Goal: Navigation & Orientation: Find specific page/section

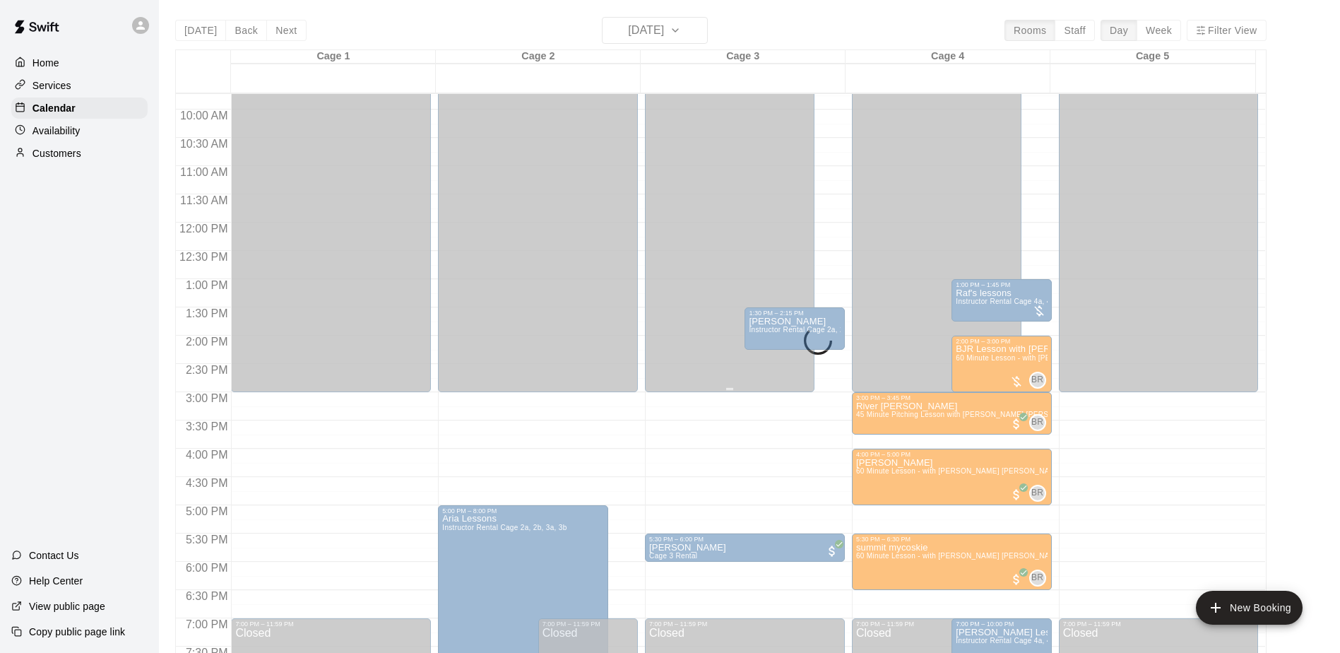
scroll to position [571, 0]
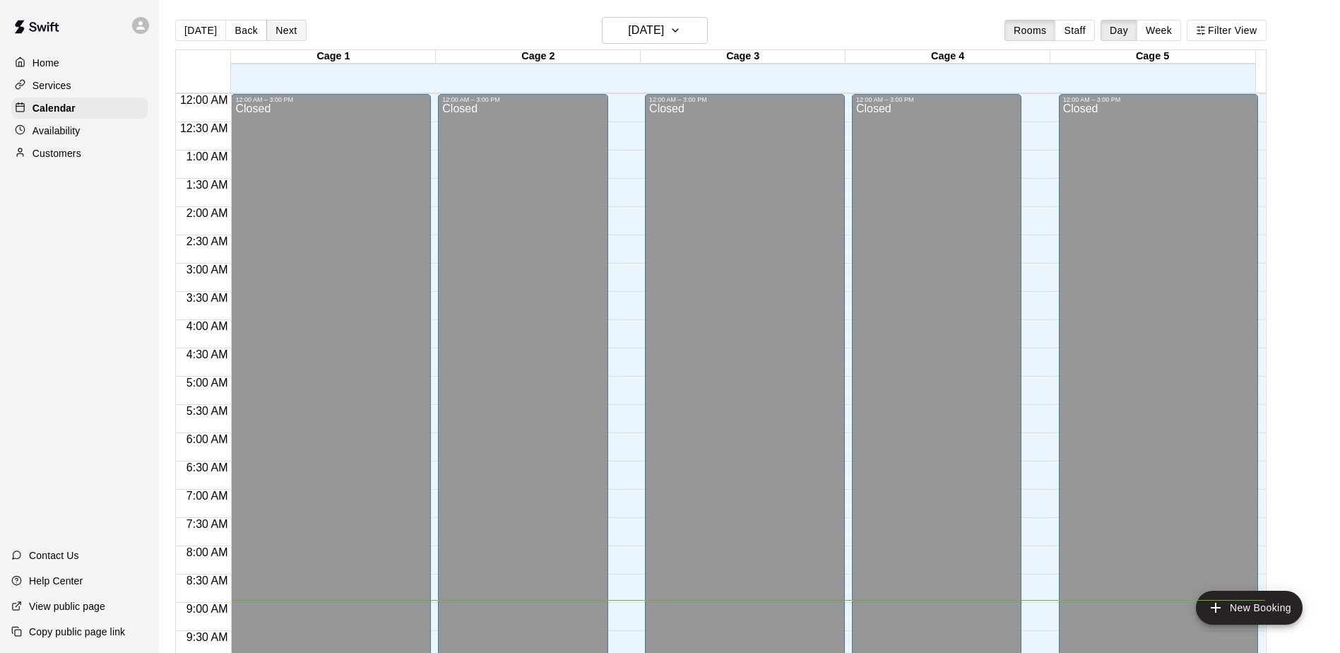
click at [277, 28] on button "Next" at bounding box center [286, 30] width 40 height 21
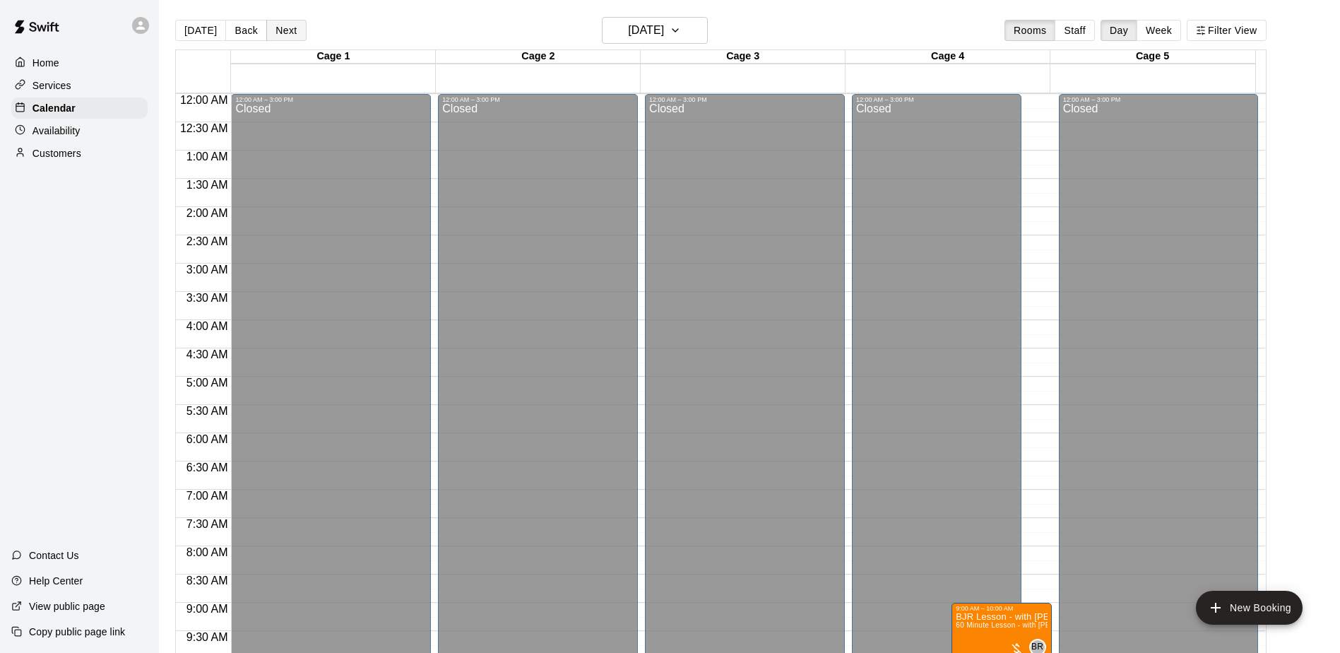
click at [278, 26] on button "Next" at bounding box center [286, 30] width 40 height 21
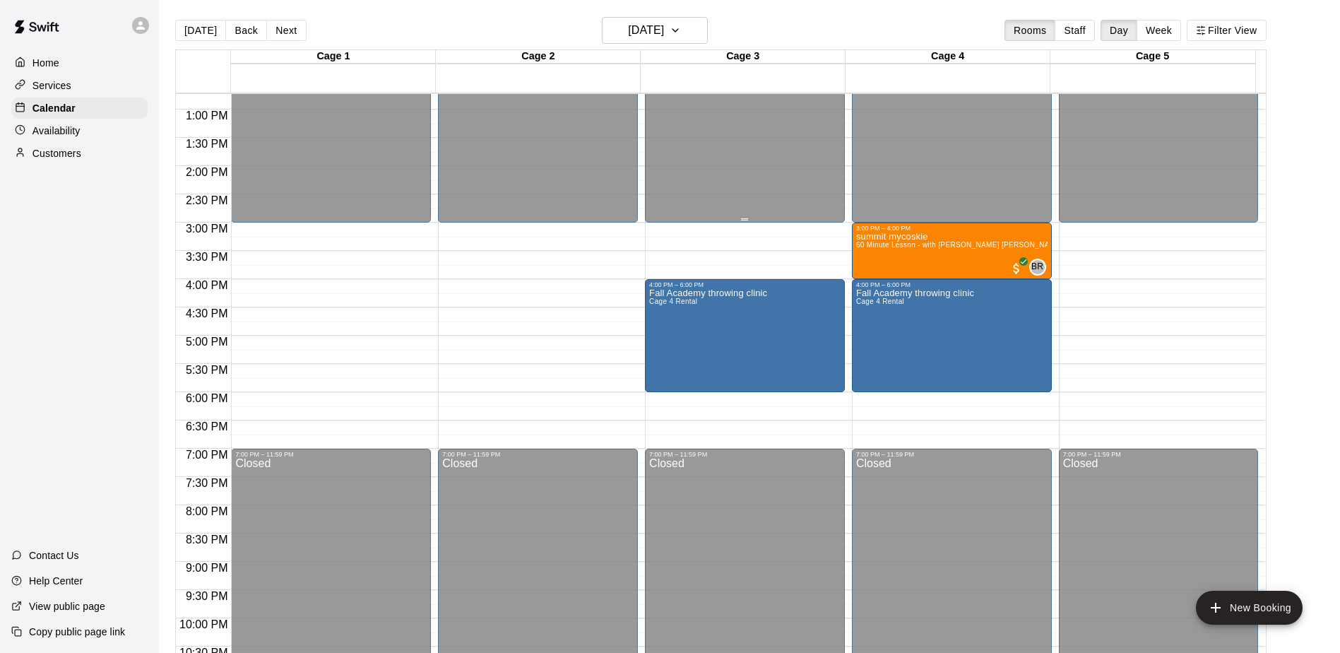
scroll to position [783, 0]
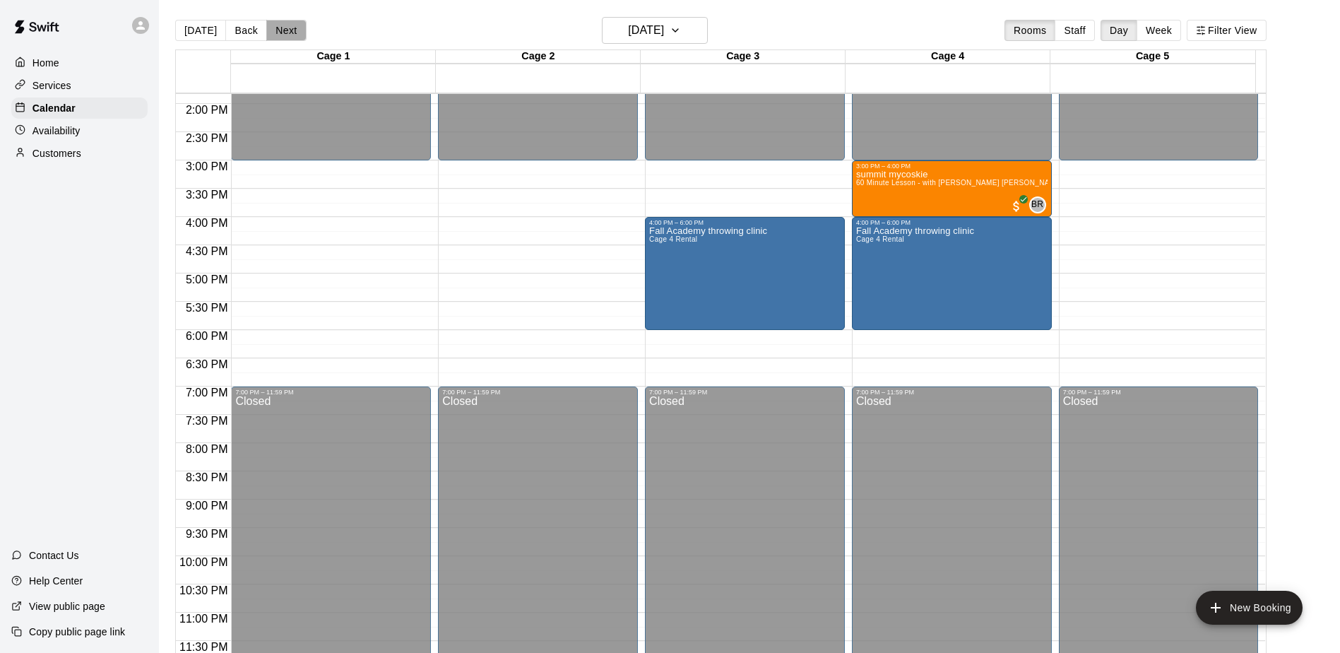
click at [280, 25] on button "Next" at bounding box center [286, 30] width 40 height 21
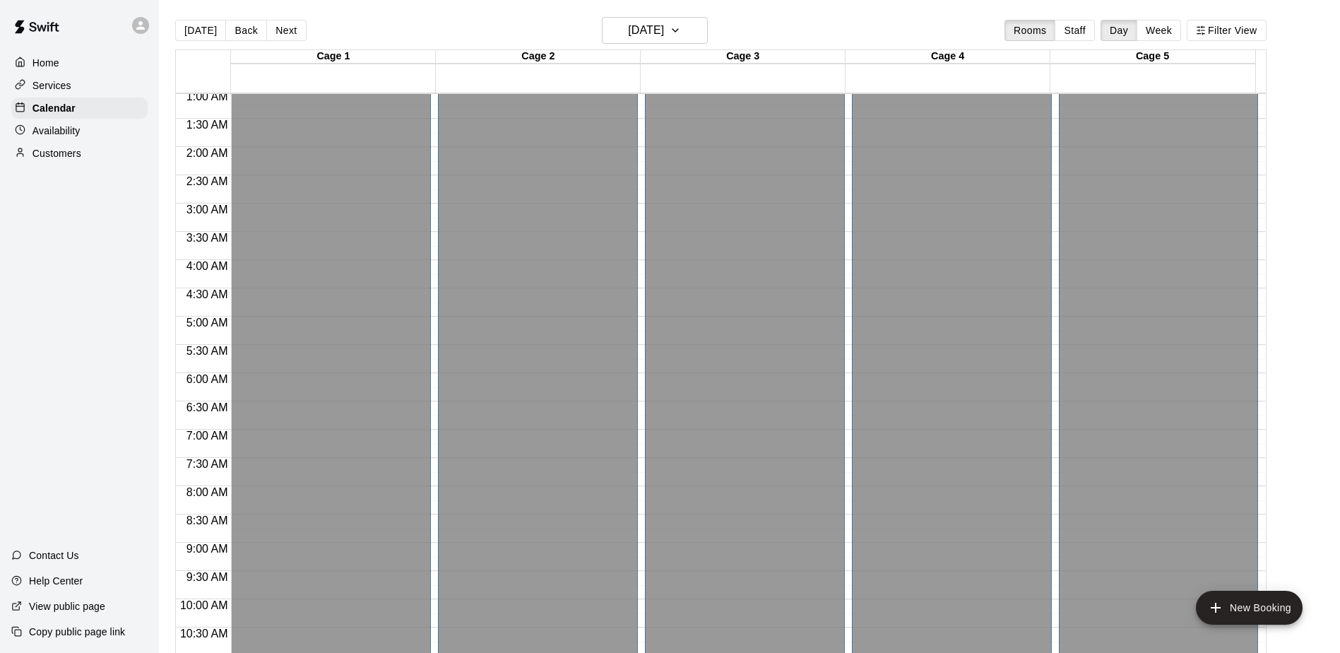
scroll to position [0, 0]
click at [279, 32] on button "Next" at bounding box center [286, 30] width 40 height 21
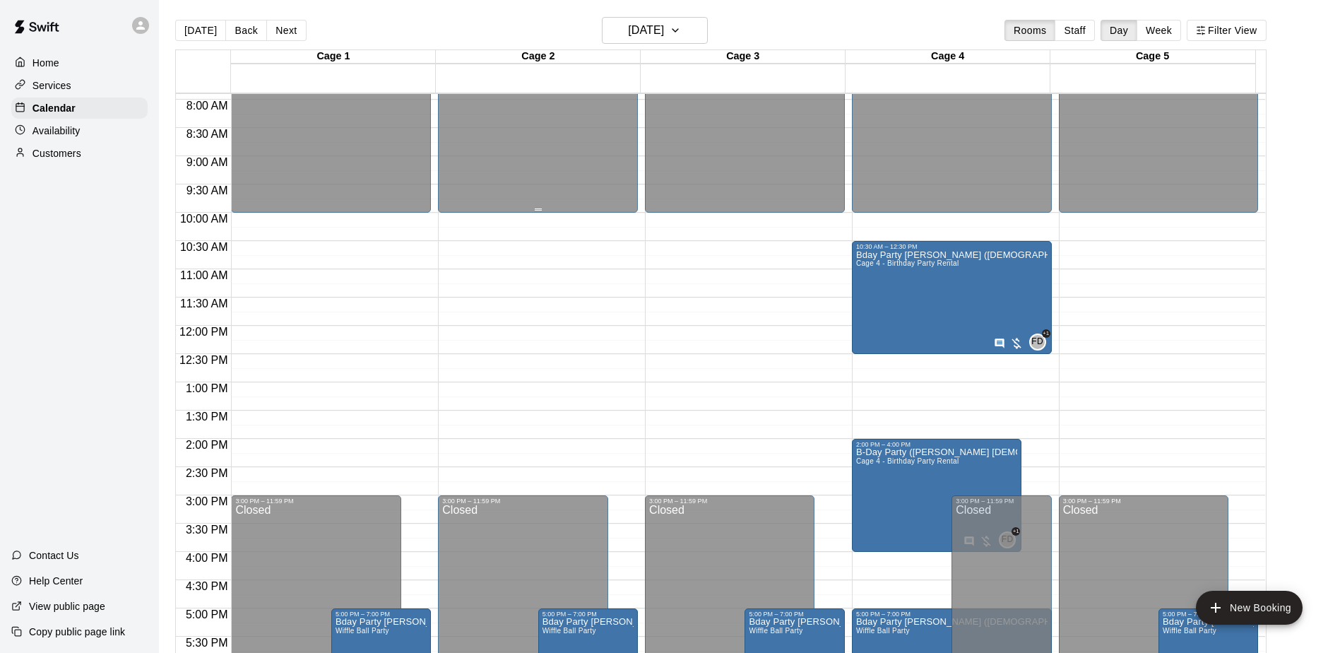
scroll to position [353, 0]
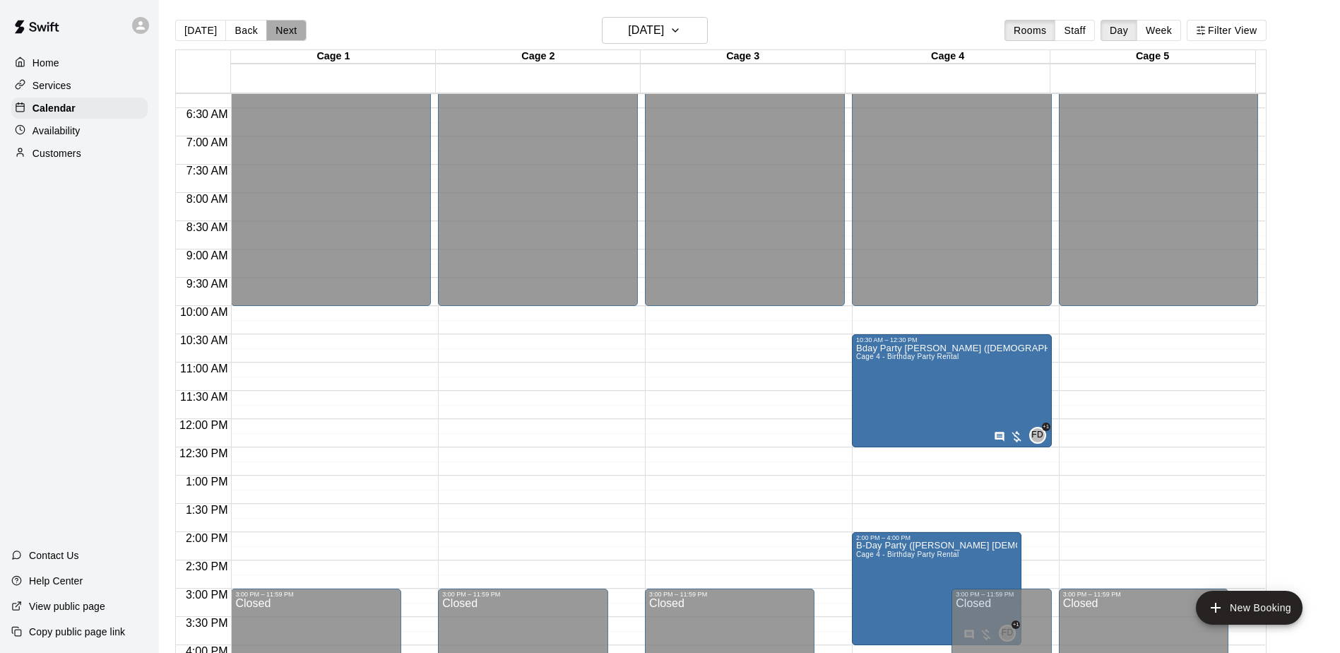
click at [275, 25] on button "Next" at bounding box center [286, 30] width 40 height 21
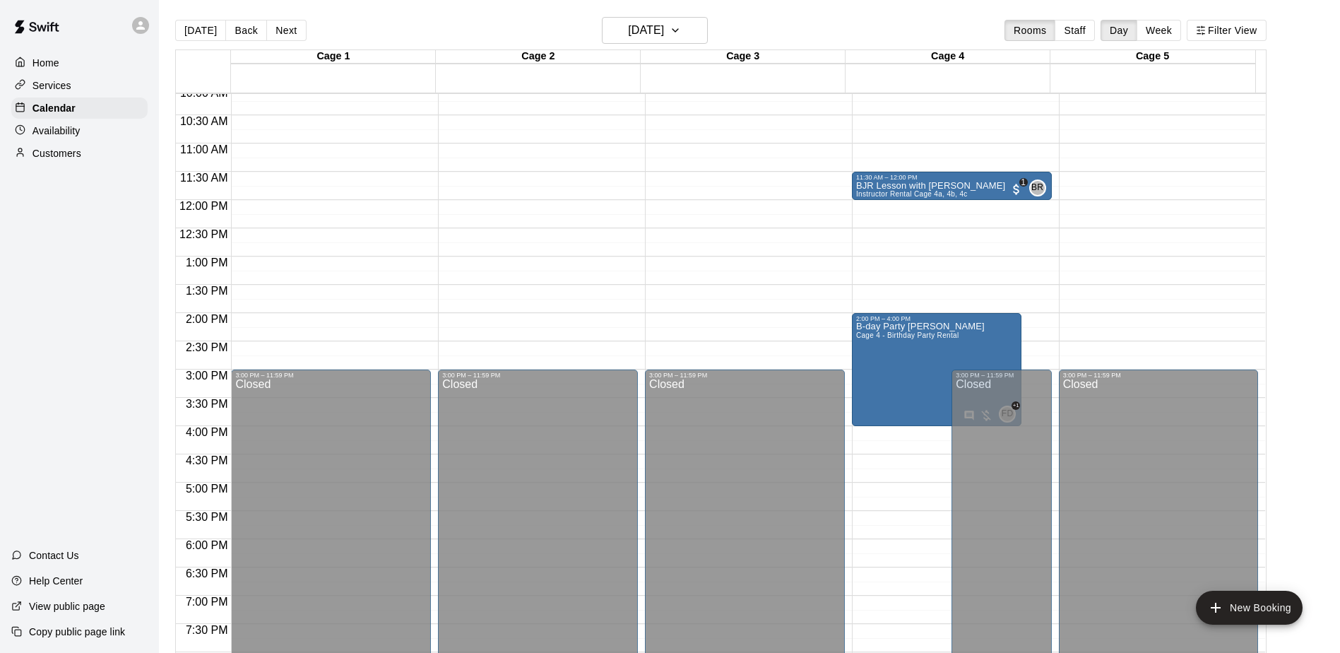
scroll to position [571, 0]
click at [268, 25] on button "Next" at bounding box center [286, 30] width 40 height 21
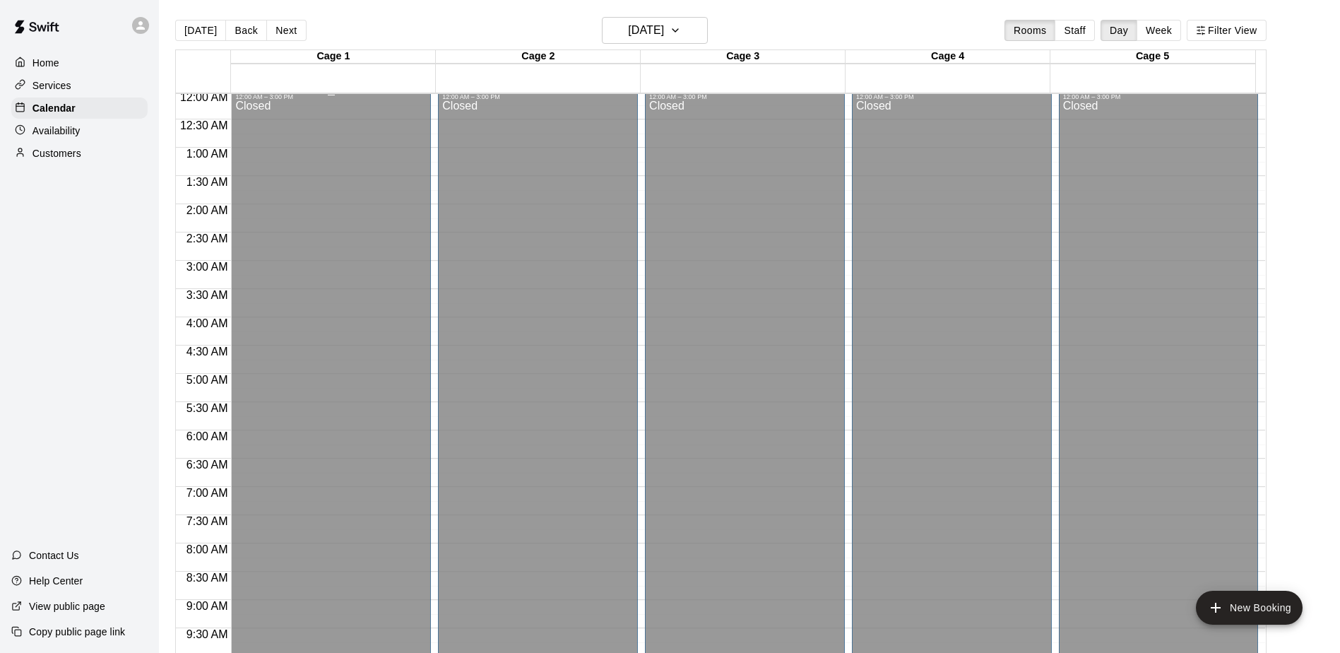
scroll to position [0, 0]
click at [191, 31] on button "[DATE]" at bounding box center [200, 30] width 51 height 21
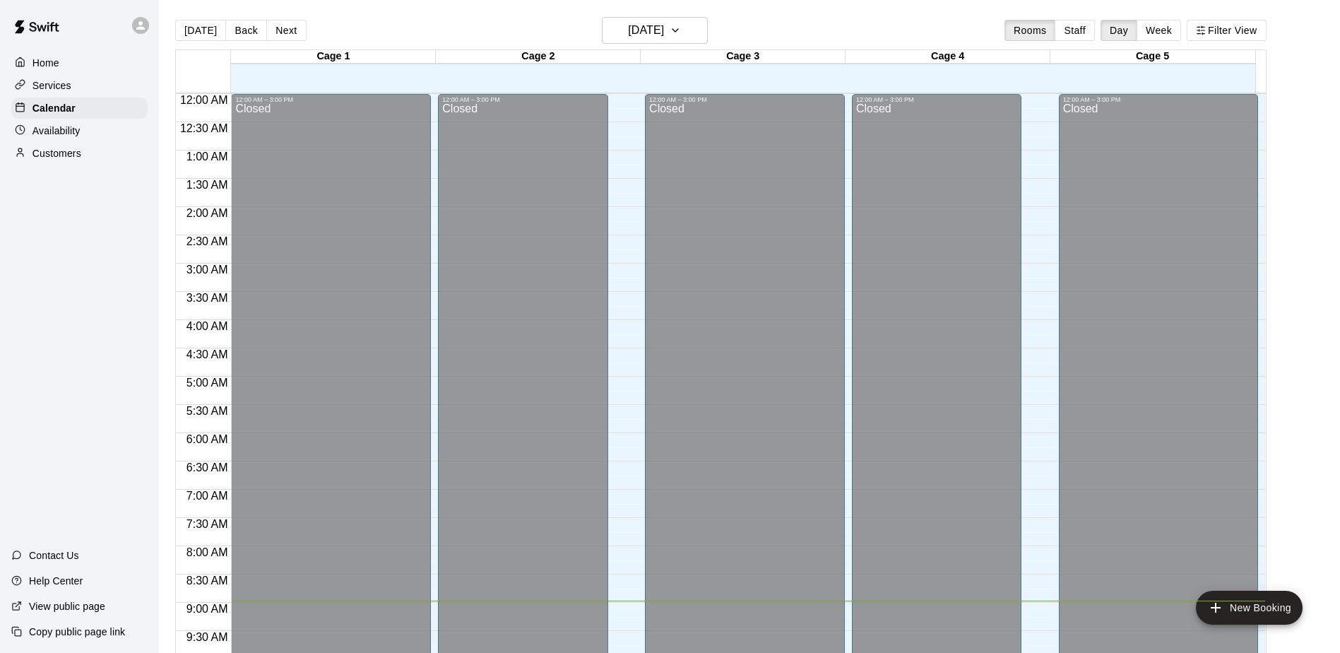
click at [744, 26] on div "Today Back Next Tuesday Aug 19 Rooms Staff Day Week Filter View" at bounding box center [720, 33] width 1091 height 32
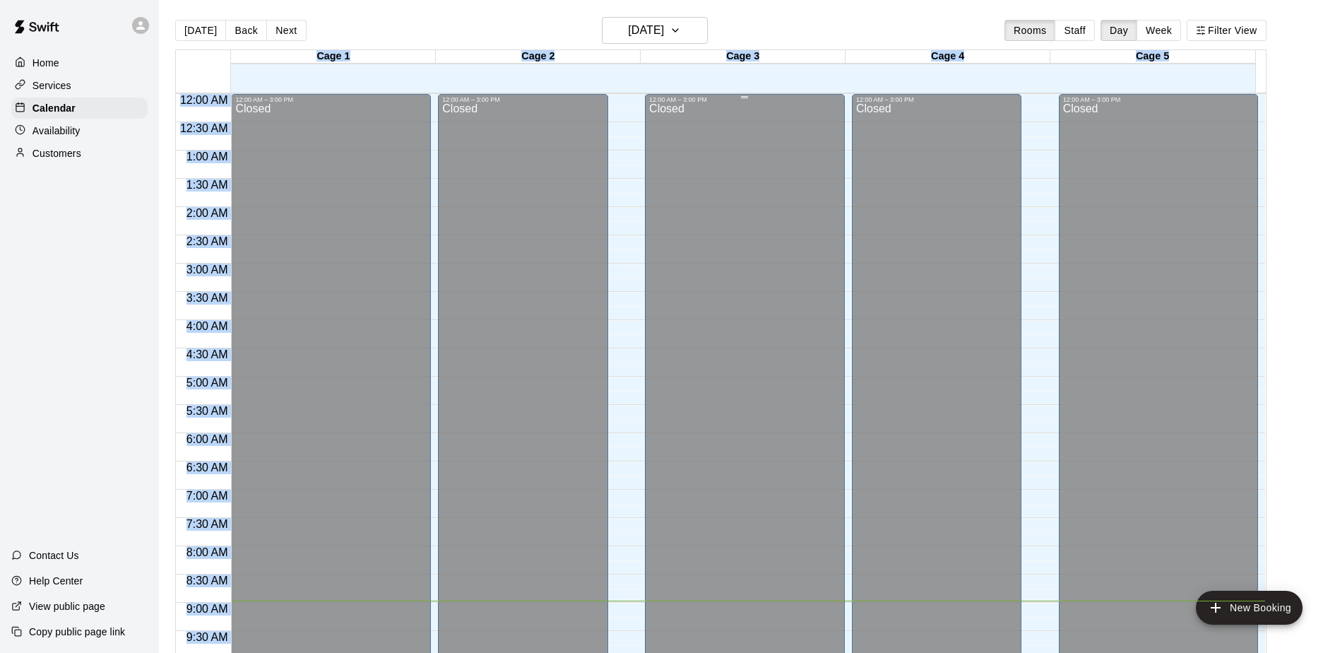
drag, startPoint x: 744, startPoint y: 36, endPoint x: 744, endPoint y: 124, distance: 88.3
click at [744, 124] on div "Today Back Next Tuesday Aug 19 Rooms Staff Day Week Filter View Cage 1 19 Tue C…" at bounding box center [720, 343] width 1091 height 653
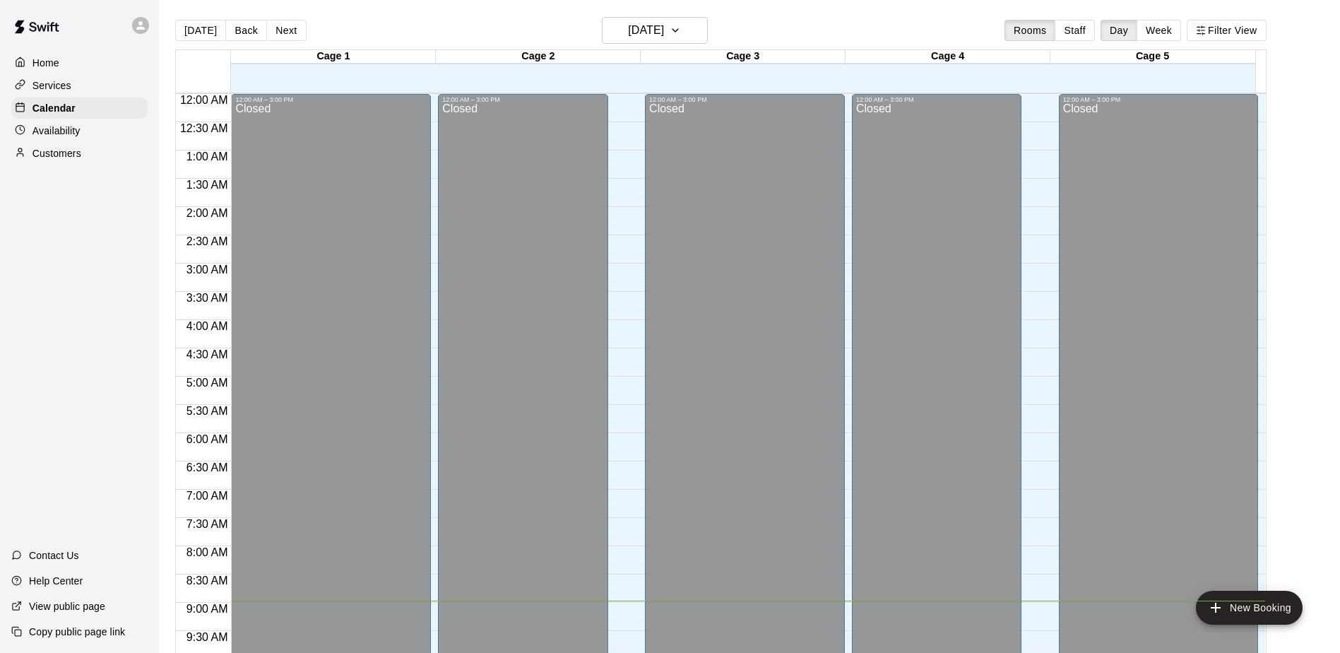
drag, startPoint x: 744, startPoint y: 124, endPoint x: 745, endPoint y: 31, distance: 93.2
click at [745, 31] on div "Today Back Next Tuesday Aug 19 Rooms Staff Day Week Filter View" at bounding box center [720, 33] width 1091 height 32
